Goal: Task Accomplishment & Management: Manage account settings

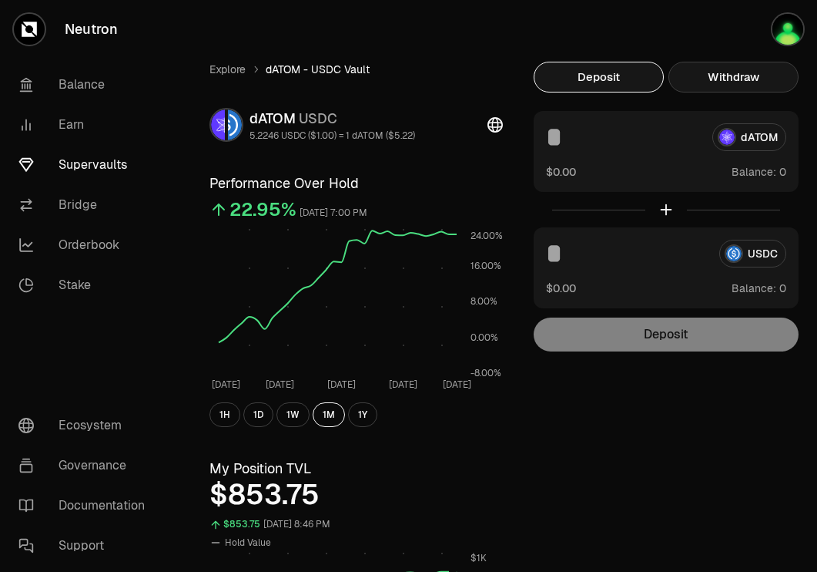
click at [736, 72] on button "Withdraw" at bounding box center [734, 77] width 130 height 31
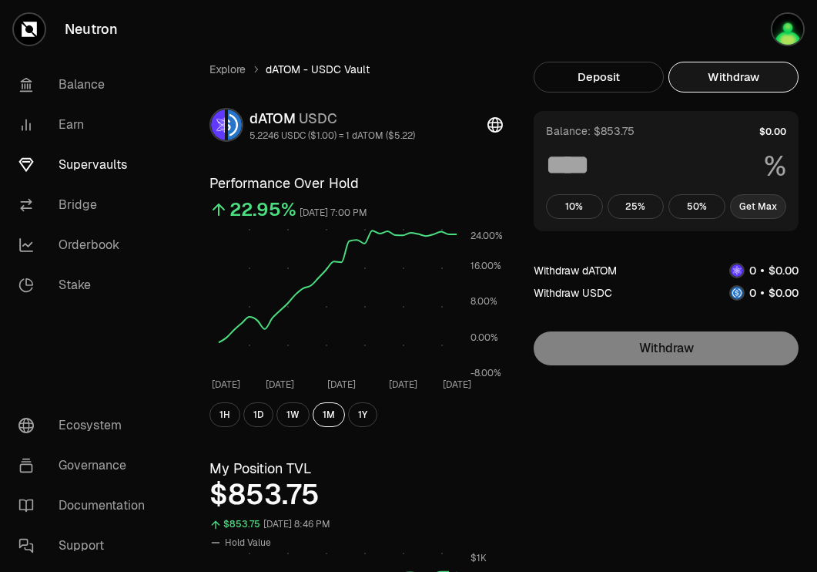
click at [749, 200] on button "Get Max" at bounding box center [758, 206] width 57 height 25
type input "***"
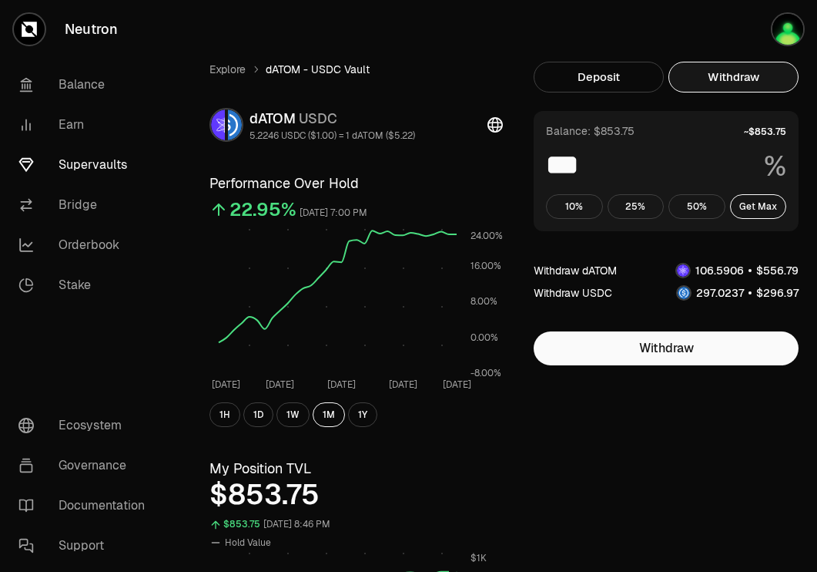
click at [108, 175] on link "Supervaults" at bounding box center [86, 165] width 160 height 40
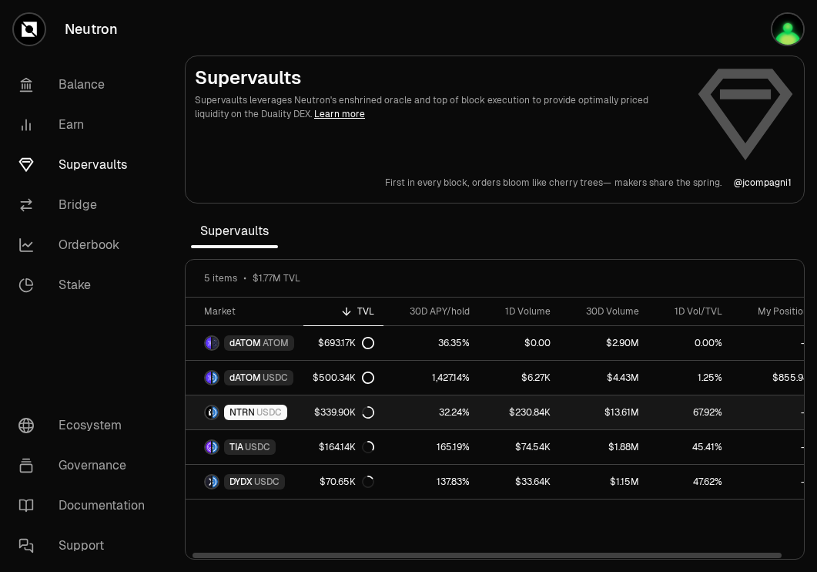
scroll to position [0, 15]
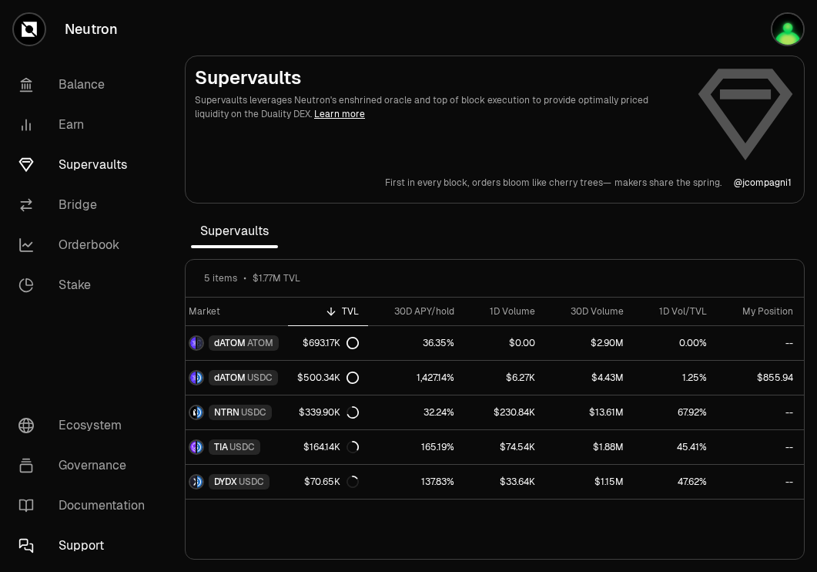
click at [82, 551] on link "Support" at bounding box center [86, 545] width 160 height 40
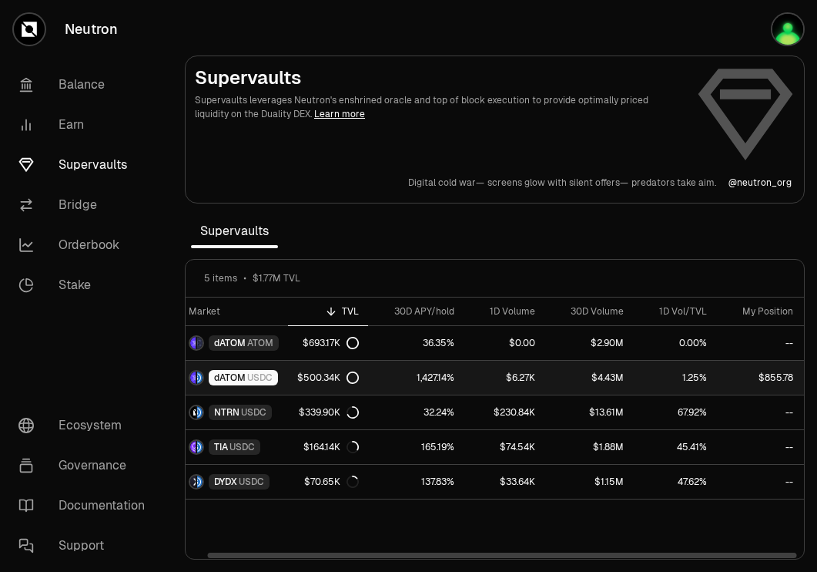
click at [273, 379] on div "dATOM USDC" at bounding box center [243, 377] width 69 height 15
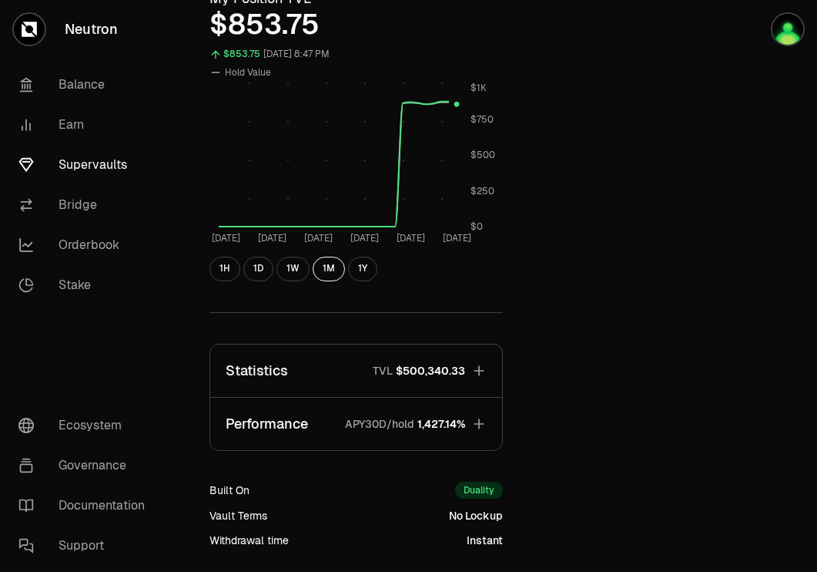
scroll to position [581, 0]
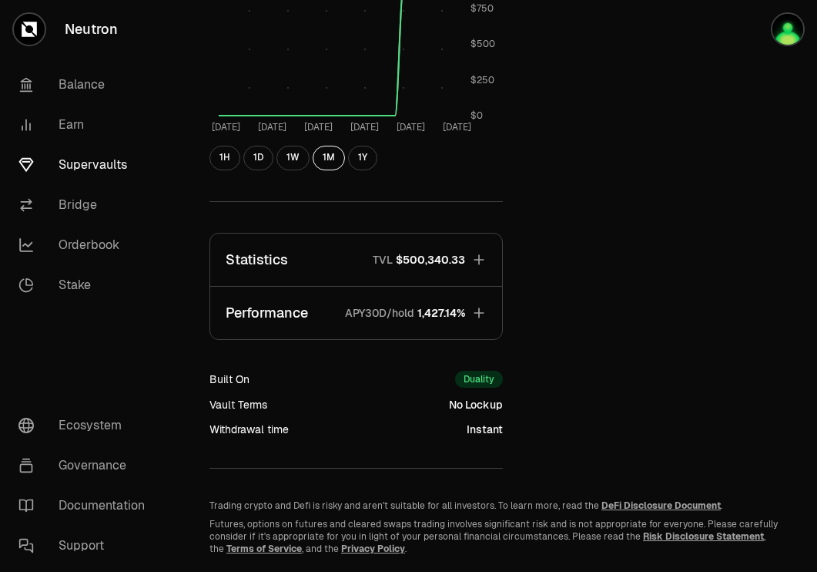
click at [442, 310] on span "1,427.14%" at bounding box center [441, 312] width 48 height 15
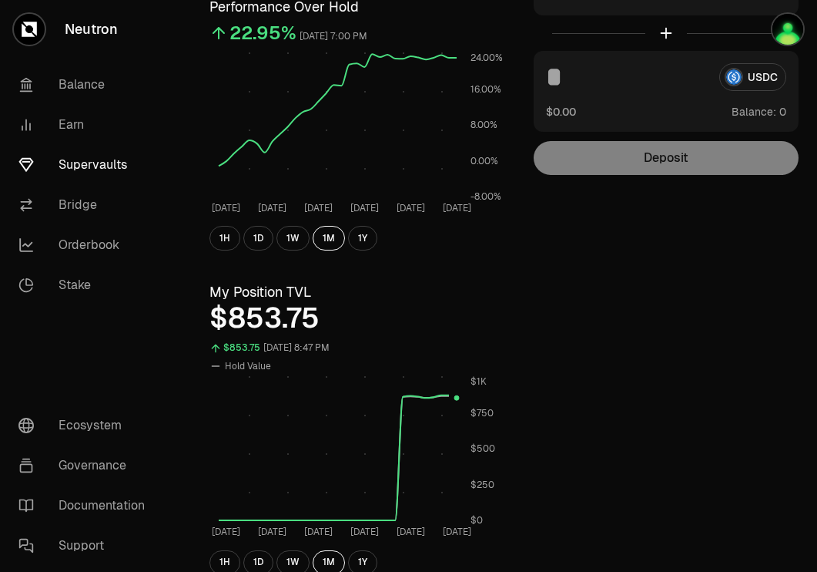
scroll to position [0, 0]
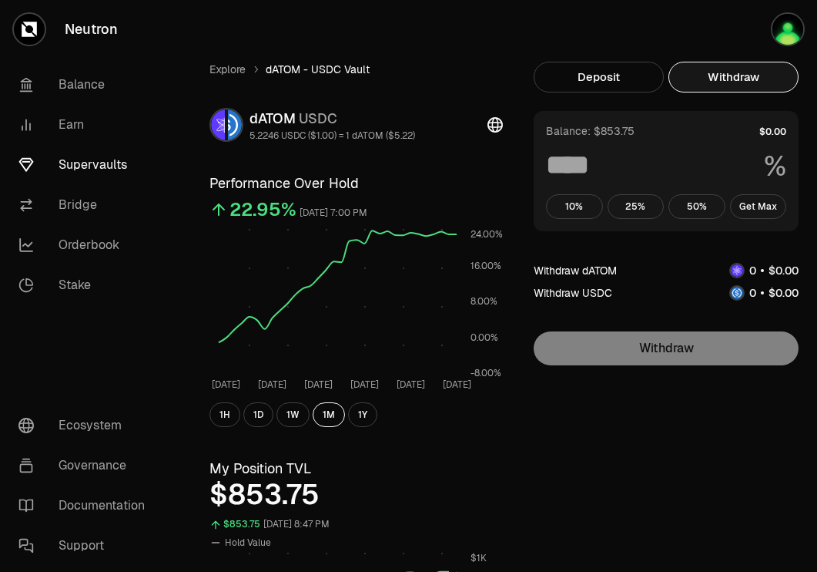
click at [716, 74] on button "Withdraw" at bounding box center [734, 77] width 130 height 31
click at [753, 195] on button "Get Max" at bounding box center [758, 206] width 57 height 25
type input "***"
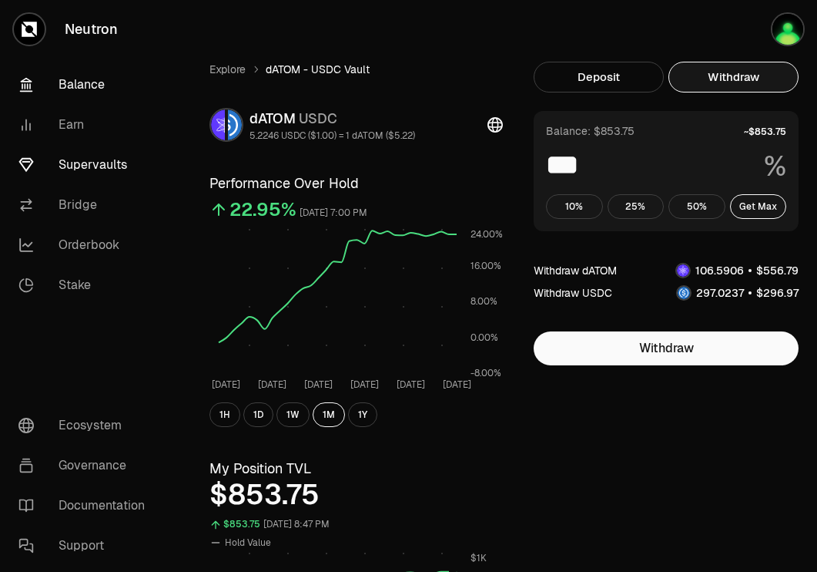
click at [65, 82] on link "Balance" at bounding box center [86, 85] width 160 height 40
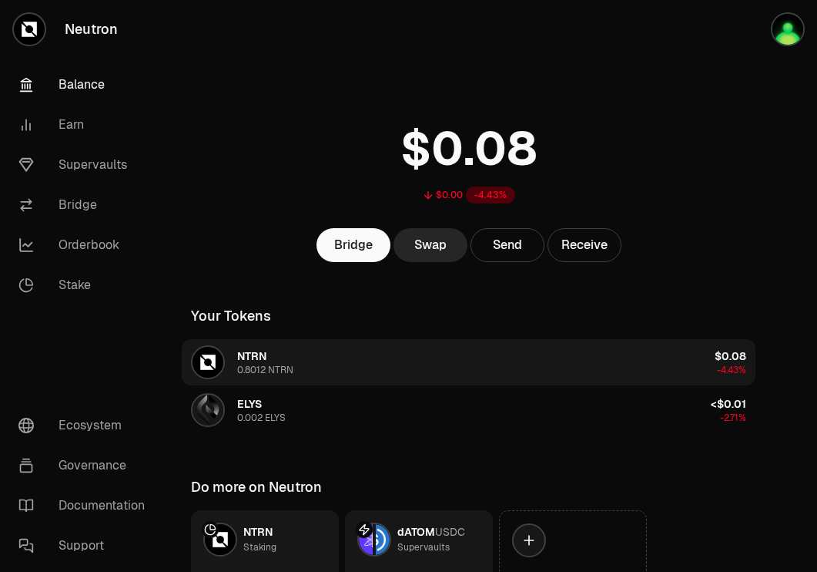
scroll to position [123, 0]
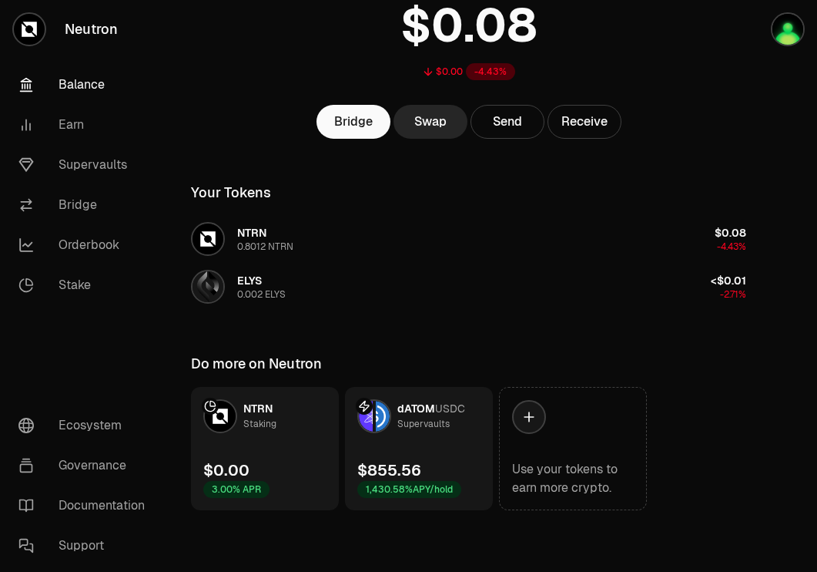
click at [391, 417] on div "dATOM USDC Supervaults" at bounding box center [411, 416] width 108 height 34
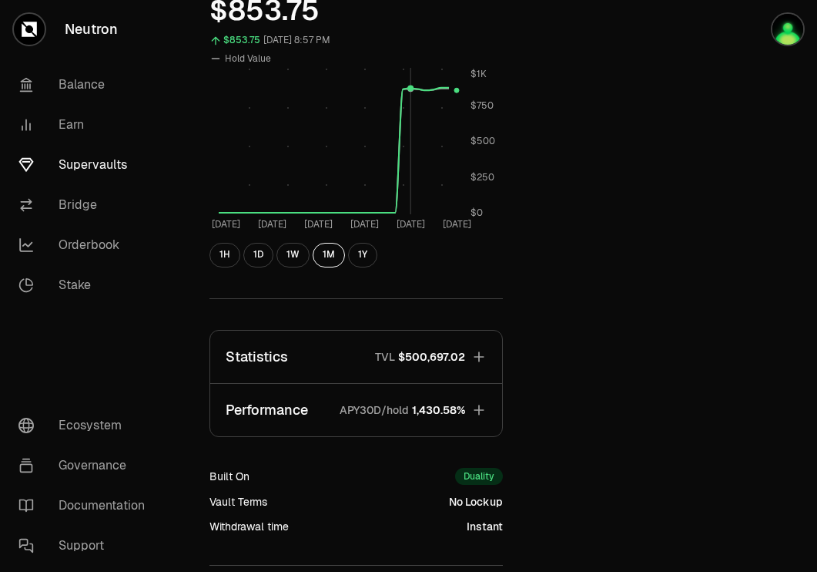
scroll to position [487, 0]
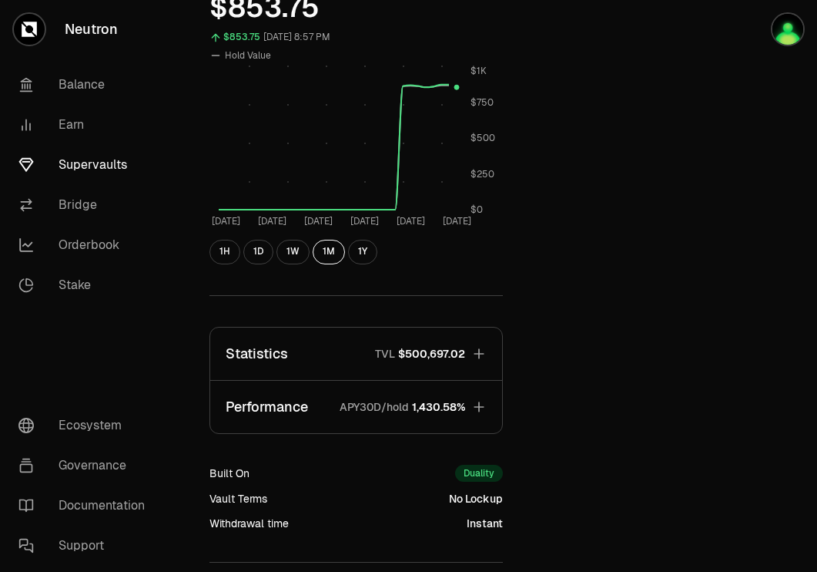
click at [462, 346] on span "$500,697.02" at bounding box center [431, 353] width 67 height 15
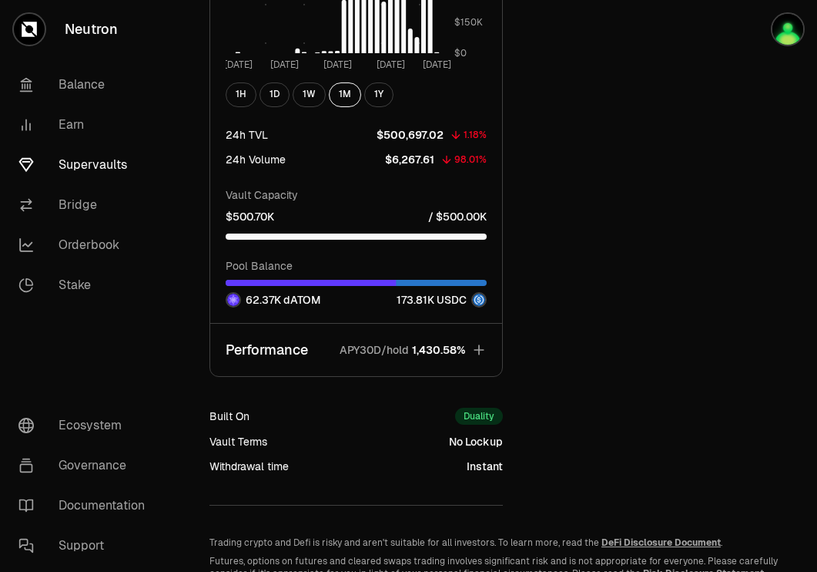
scroll to position [1305, 0]
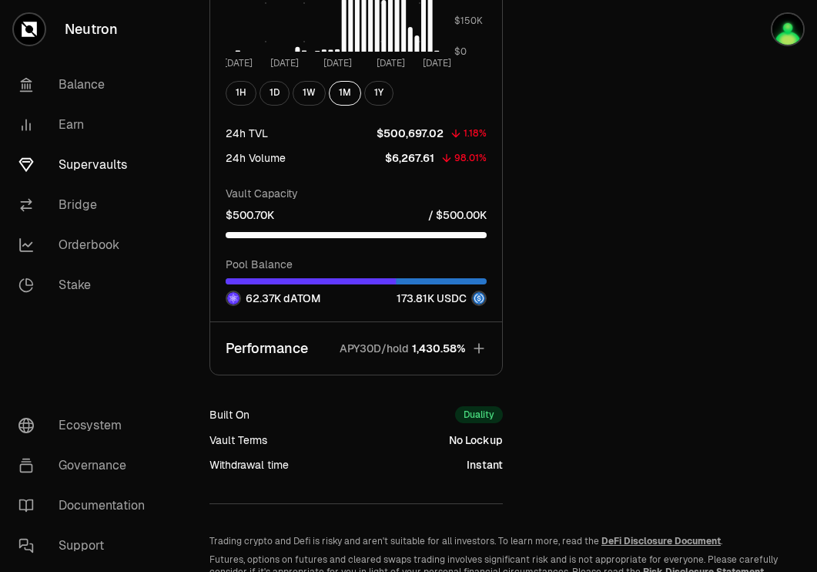
click at [464, 345] on span "1,430.58%" at bounding box center [438, 347] width 53 height 15
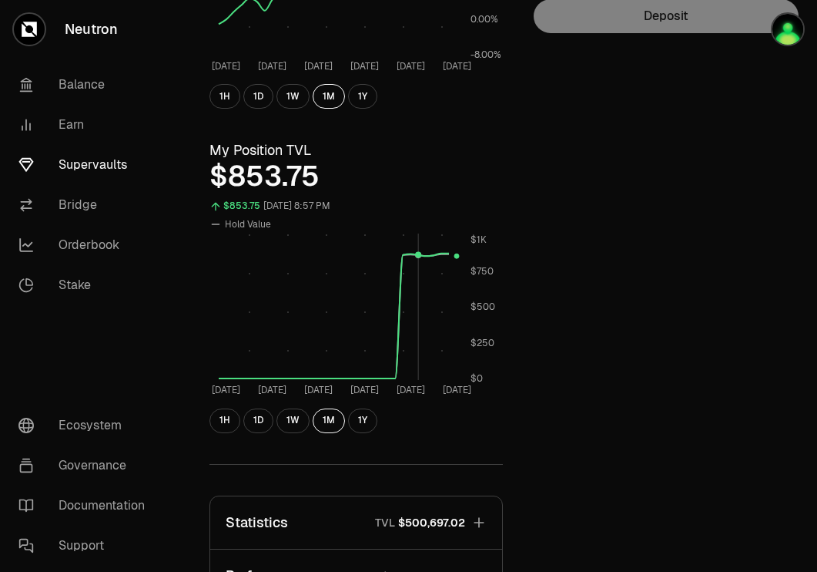
scroll to position [0, 0]
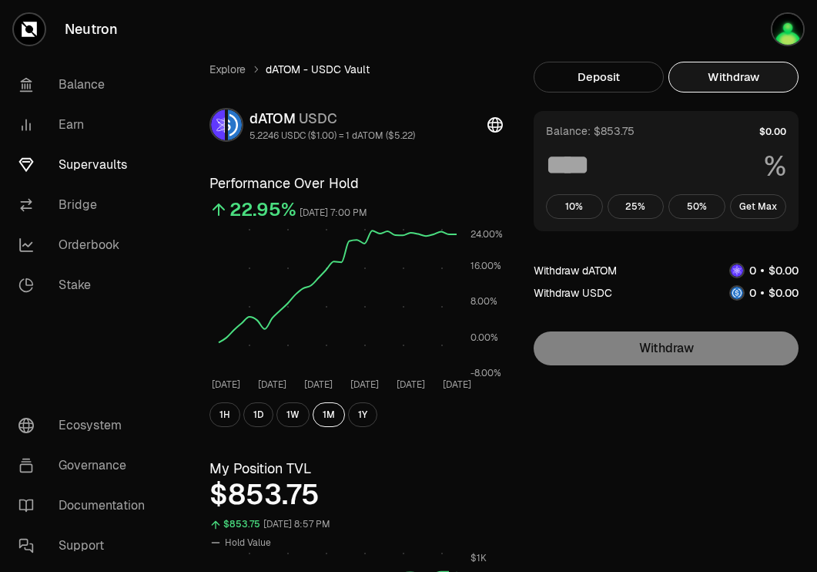
click at [759, 82] on button "Withdraw" at bounding box center [734, 77] width 130 height 31
click at [746, 203] on button "Get Max" at bounding box center [758, 206] width 57 height 25
type input "***"
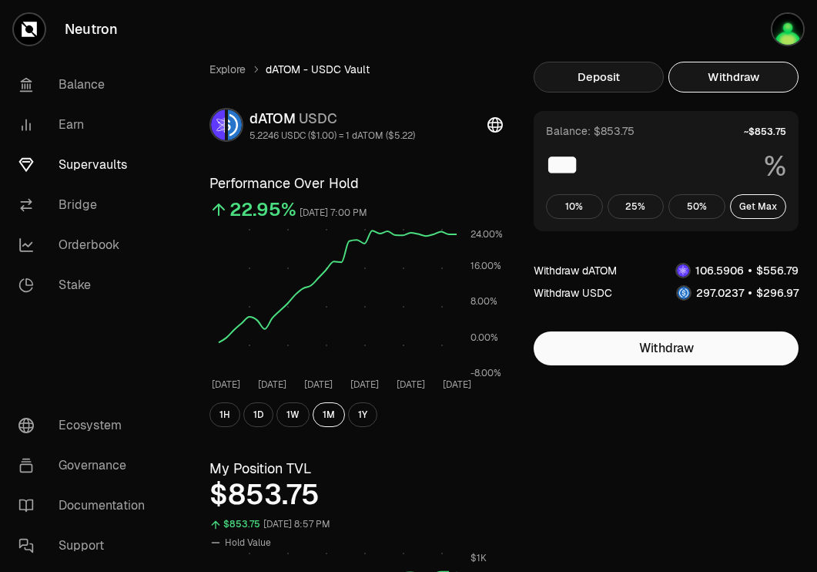
click at [598, 81] on button "Deposit" at bounding box center [599, 77] width 130 height 31
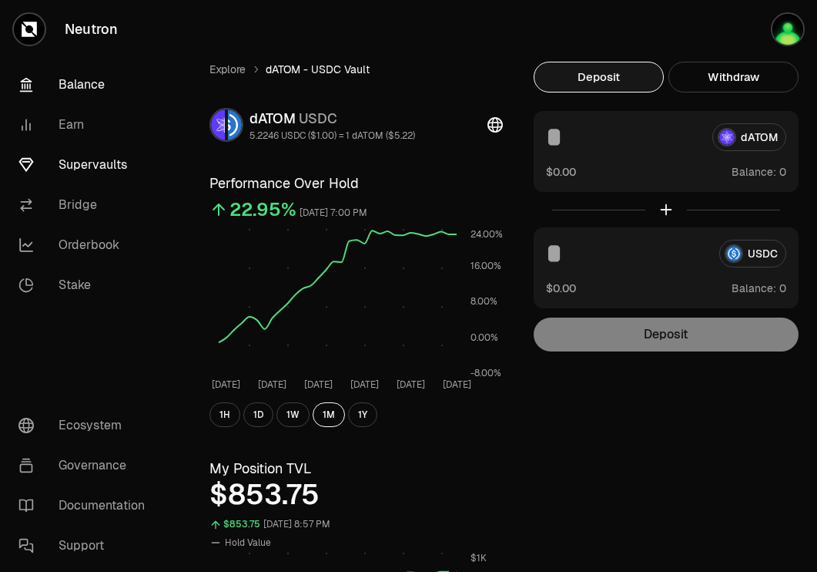
click at [87, 86] on link "Balance" at bounding box center [86, 85] width 160 height 40
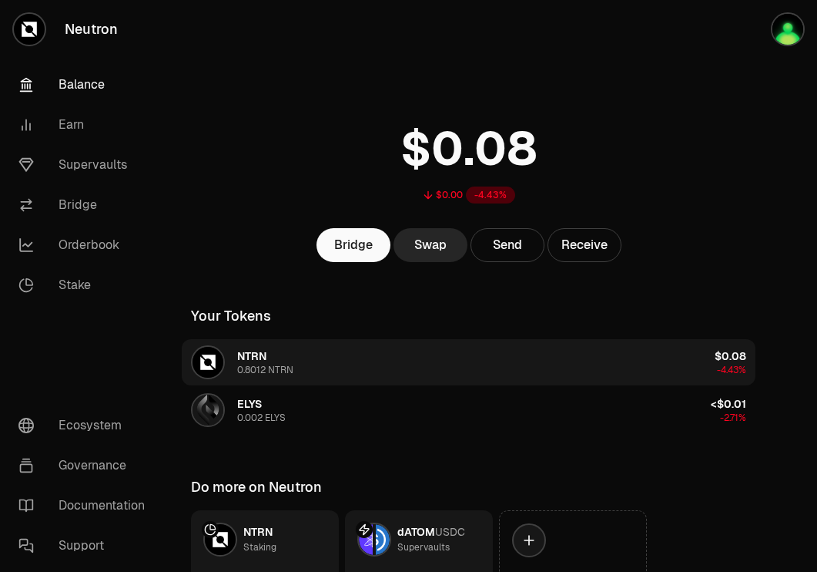
scroll to position [104, 0]
